Goal: Task Accomplishment & Management: Use online tool/utility

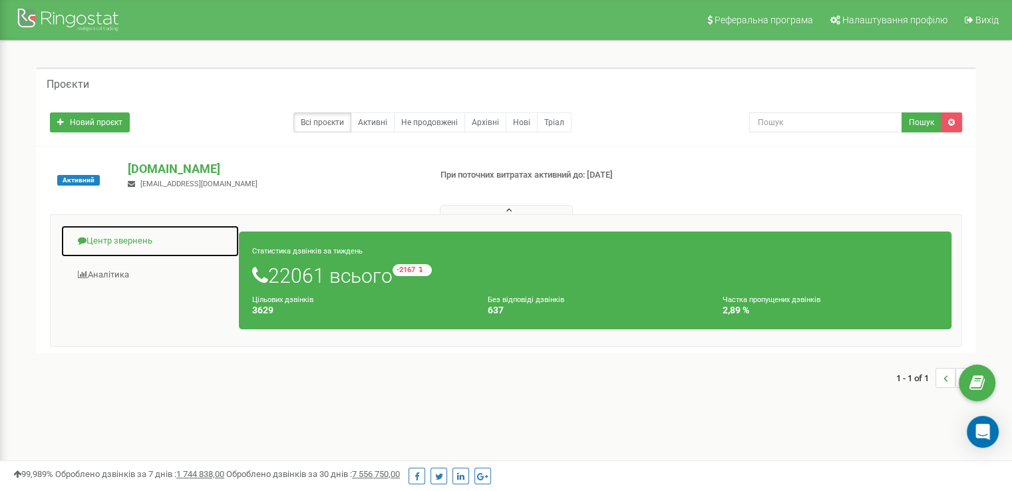
click at [120, 238] on link "Центр звернень" at bounding box center [150, 241] width 179 height 33
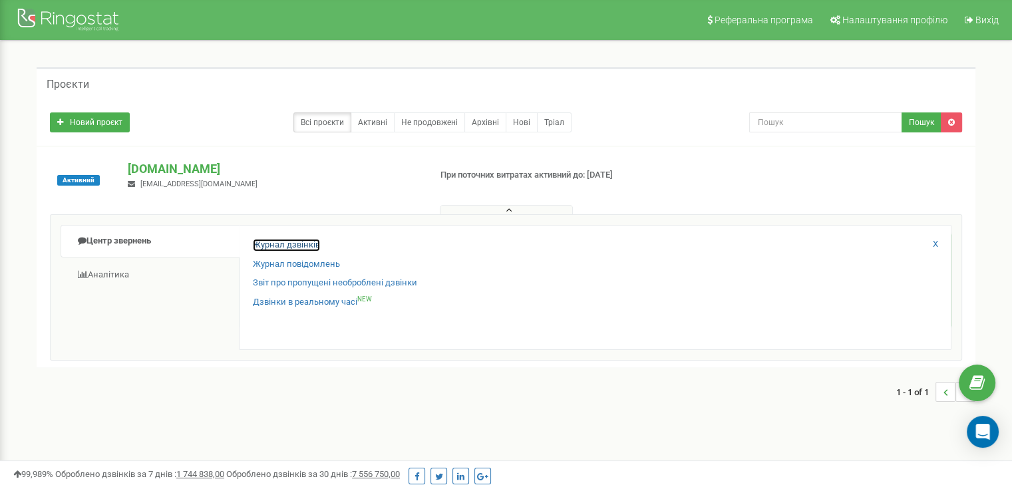
click at [269, 243] on link "Журнал дзвінків" at bounding box center [286, 245] width 67 height 13
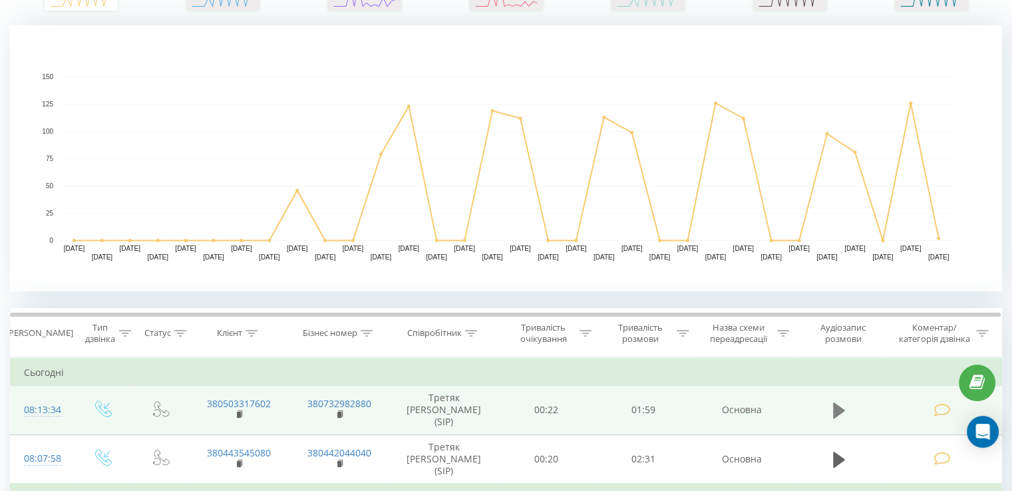
click at [837, 401] on icon at bounding box center [839, 410] width 12 height 19
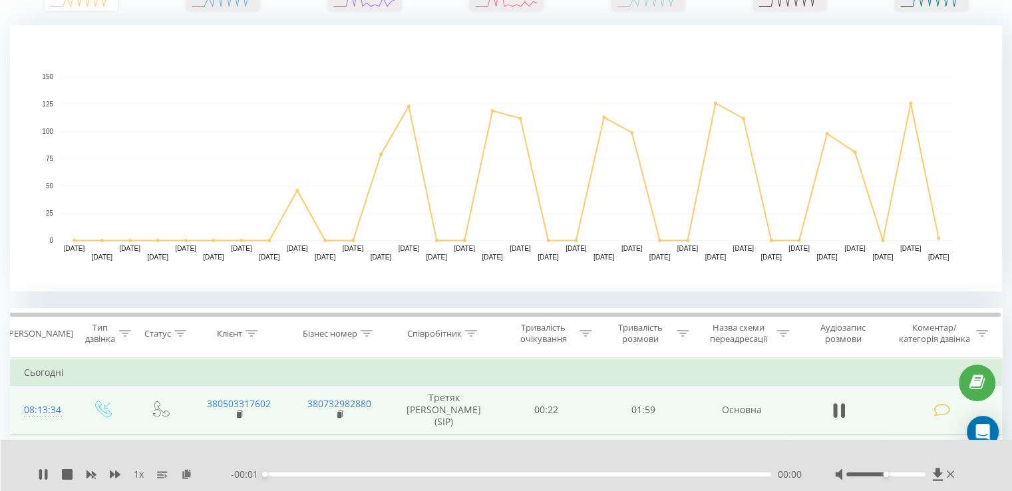
scroll to position [399, 0]
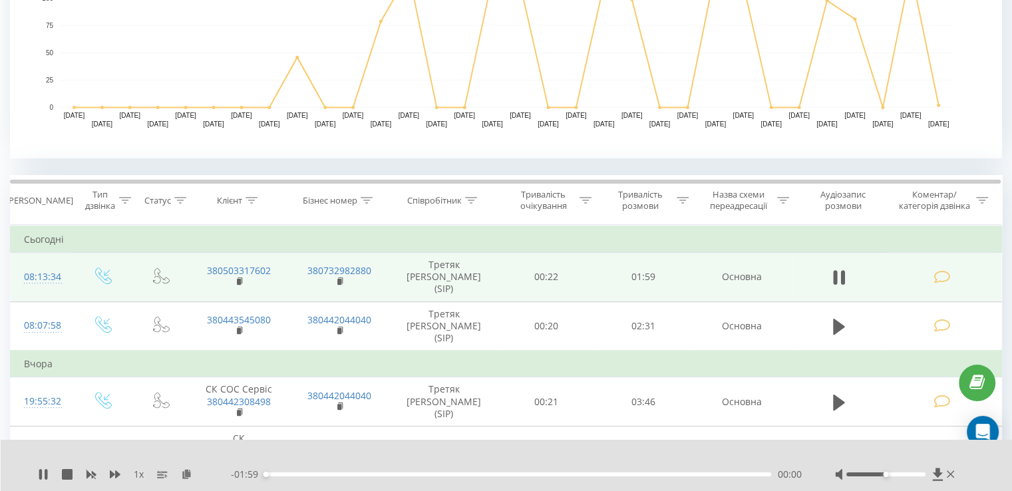
click at [274, 474] on div "00:00" at bounding box center [518, 474] width 506 height 4
click at [277, 473] on div "00:02" at bounding box center [276, 474] width 5 height 5
click at [402, 474] on div "00:32" at bounding box center [403, 474] width 5 height 5
click at [409, 474] on div "00:33" at bounding box center [518, 474] width 506 height 4
click at [416, 474] on div "00:34" at bounding box center [518, 474] width 506 height 4
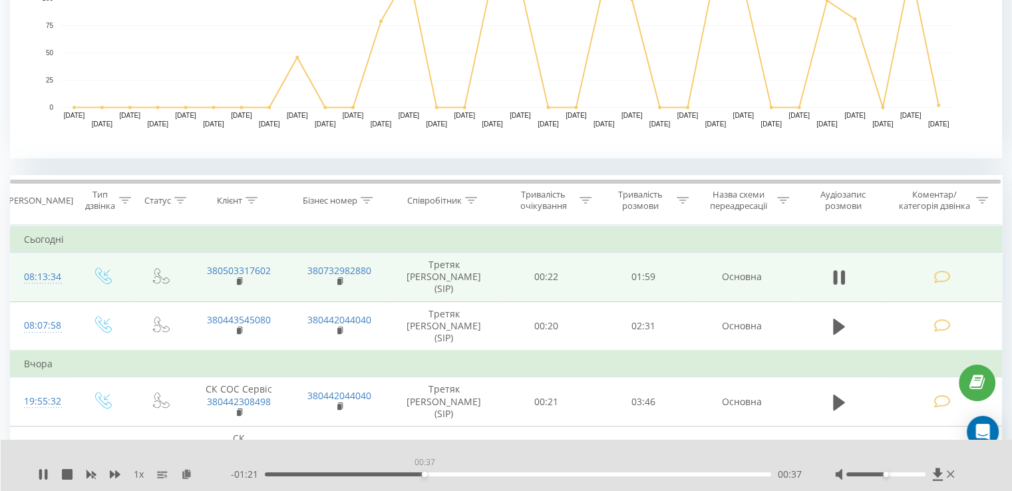
click at [424, 474] on div "00:37" at bounding box center [518, 474] width 506 height 4
click at [429, 474] on div "00:37" at bounding box center [518, 474] width 506 height 4
click at [441, 475] on div "00:41" at bounding box center [518, 474] width 506 height 4
click at [451, 474] on div "00:41" at bounding box center [518, 474] width 506 height 4
click at [461, 476] on div "00:44" at bounding box center [518, 474] width 506 height 4
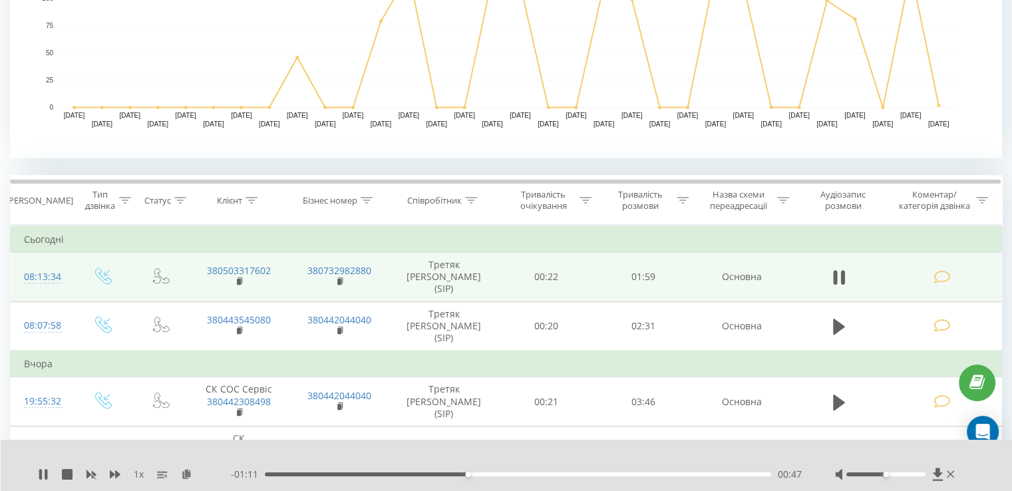
click at [474, 474] on div "00:47" at bounding box center [518, 474] width 506 height 4
click at [470, 472] on div "00:50" at bounding box center [518, 474] width 506 height 4
click at [617, 474] on div "01:22" at bounding box center [615, 474] width 5 height 5
click at [623, 474] on div "01:24" at bounding box center [518, 474] width 506 height 4
click at [627, 474] on div "01:24" at bounding box center [624, 474] width 5 height 5
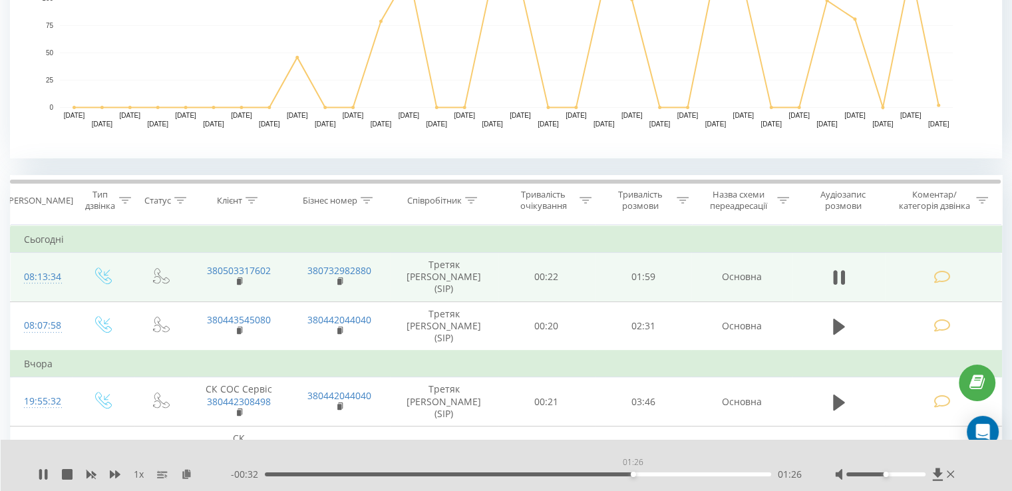
click at [633, 472] on div "01:26" at bounding box center [518, 474] width 506 height 4
click at [641, 472] on div "01:28" at bounding box center [518, 474] width 506 height 4
click at [47, 468] on div "1 x" at bounding box center [134, 474] width 193 height 13
click at [46, 468] on div "1 x" at bounding box center [134, 474] width 193 height 13
click at [46, 471] on icon at bounding box center [43, 474] width 11 height 11
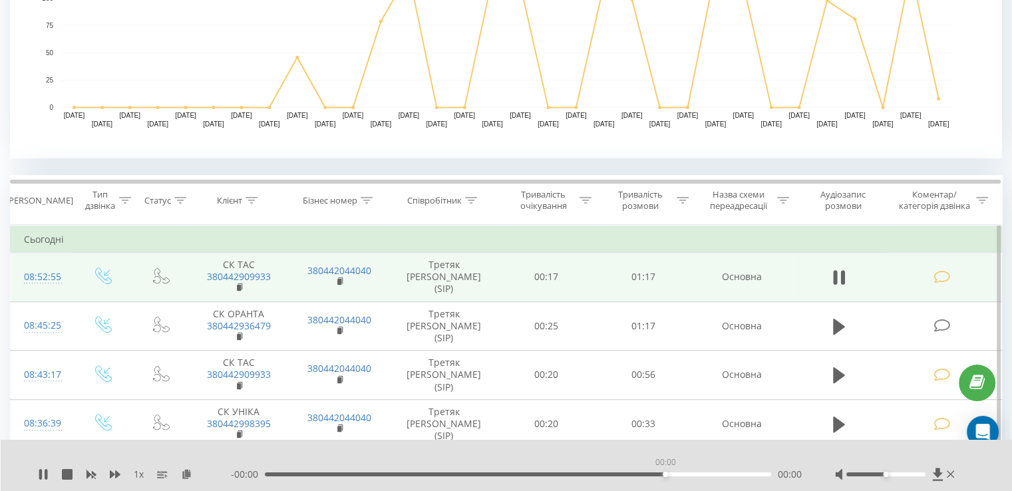
click at [665, 476] on div "00:00" at bounding box center [518, 474] width 506 height 4
click at [665, 476] on div "01:01" at bounding box center [518, 474] width 506 height 4
click at [39, 477] on icon at bounding box center [43, 474] width 11 height 11
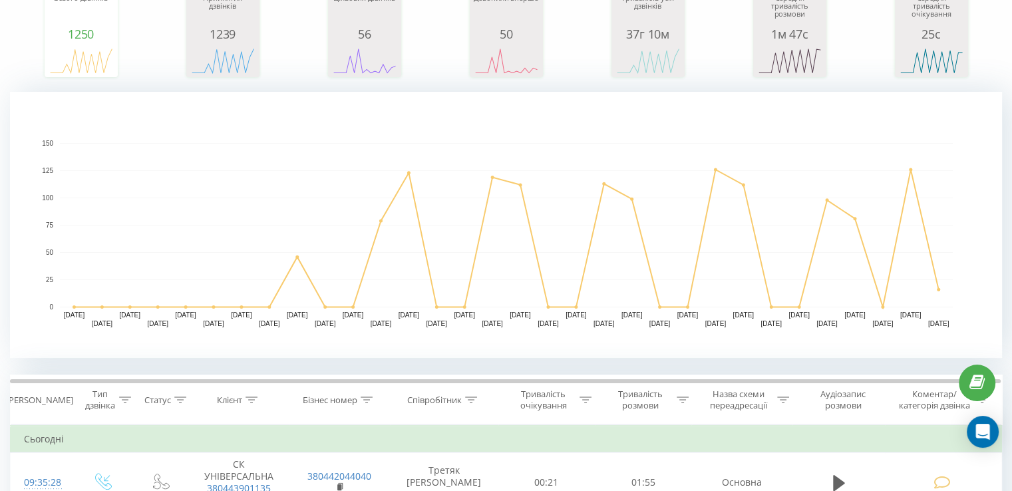
scroll to position [333, 0]
